Goal: Task Accomplishment & Management: Manage account settings

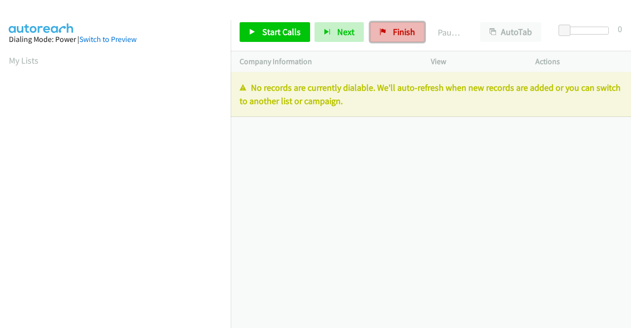
click at [388, 26] on link "Finish" at bounding box center [397, 32] width 54 height 20
